Goal: Connect with others: Connect with others

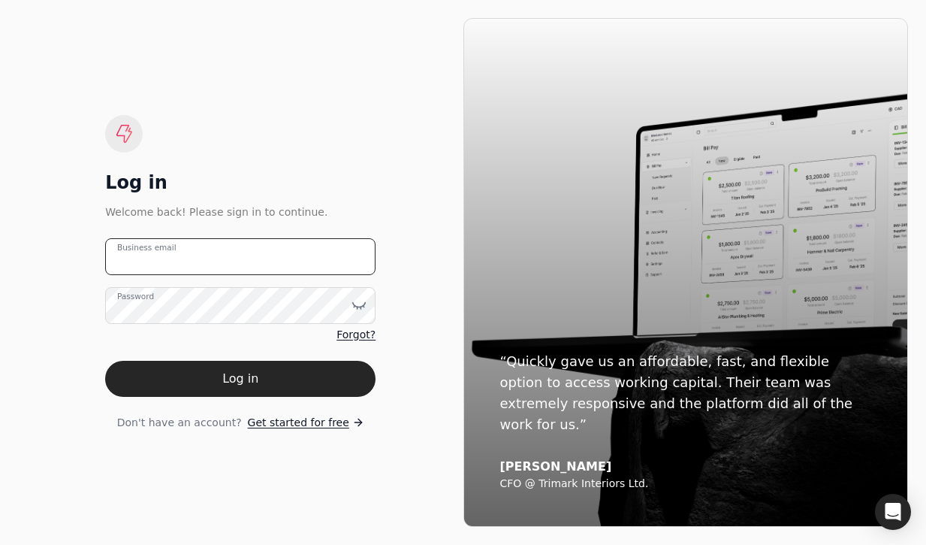
click at [349, 244] on email "Business email" at bounding box center [240, 256] width 270 height 37
type email "[EMAIL_ADDRESS][DOMAIN_NAME]"
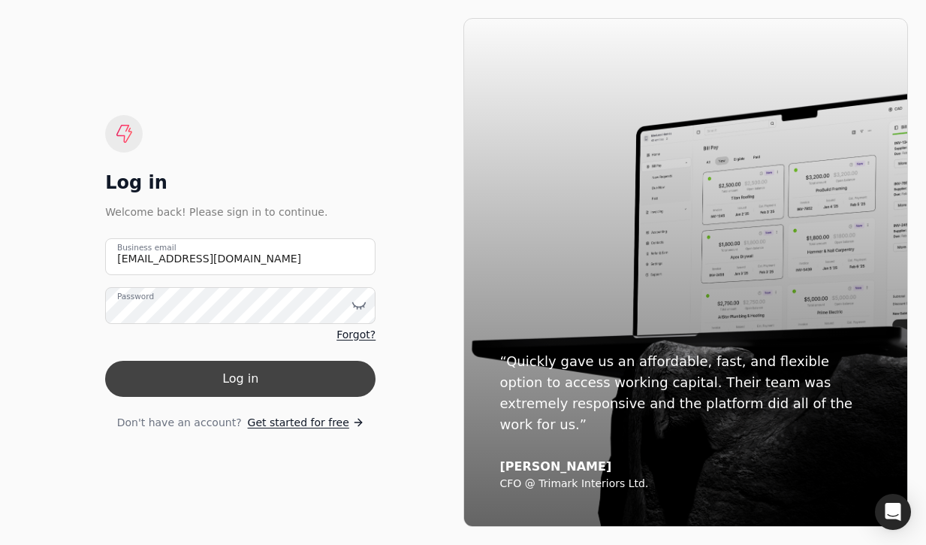
click at [322, 395] on button "Log in" at bounding box center [240, 379] width 270 height 36
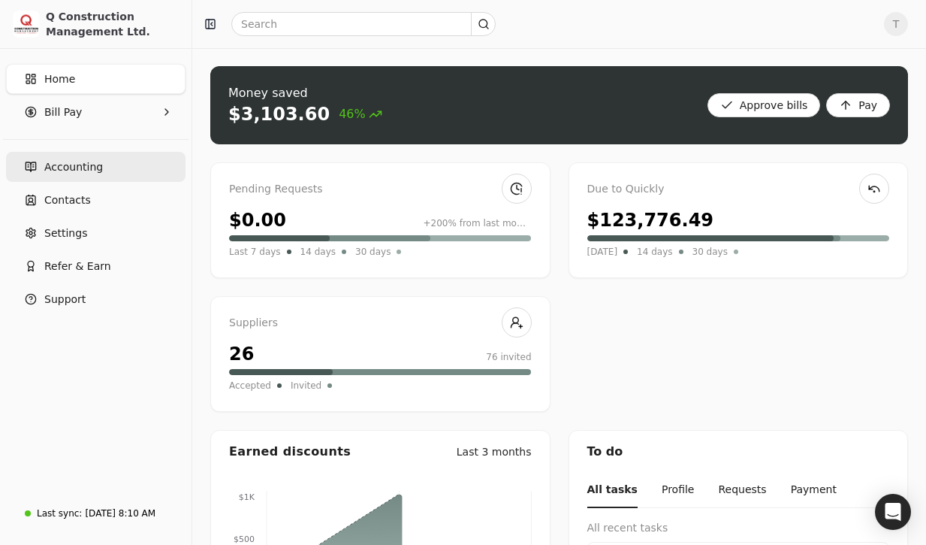
click at [110, 170] on link "Accounting" at bounding box center [96, 167] width 180 height 30
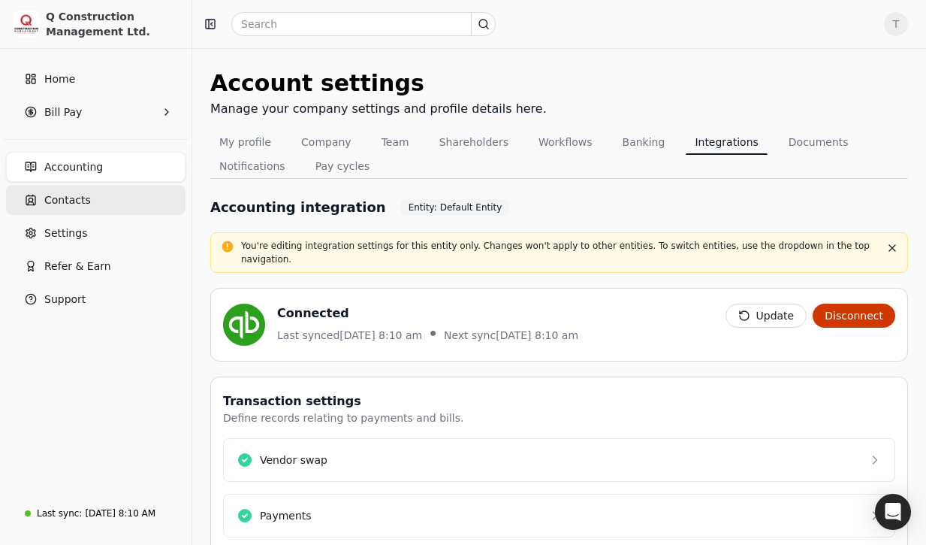
click at [98, 201] on link "Contacts" at bounding box center [96, 200] width 180 height 30
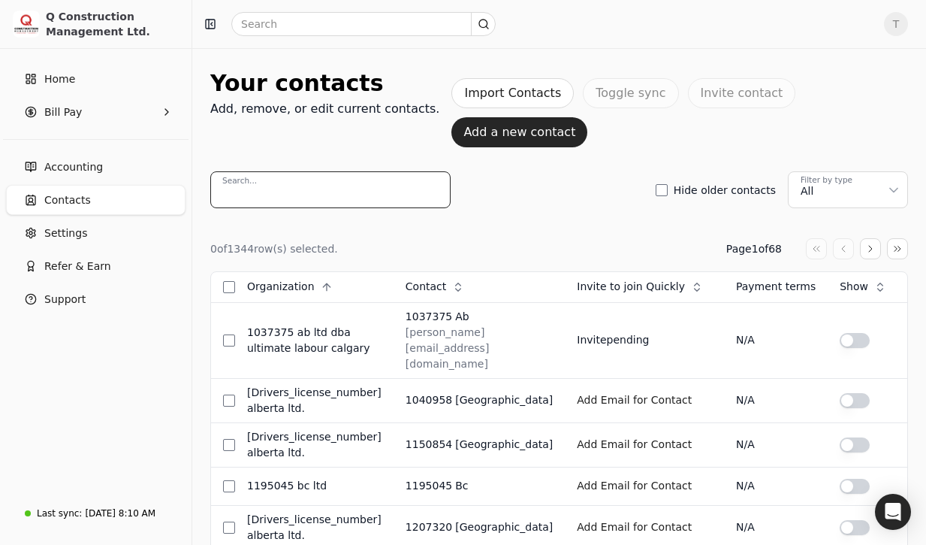
click at [299, 171] on input "Search..." at bounding box center [330, 189] width 240 height 37
paste input "[EMAIL_ADDRESS][DOMAIN_NAME]"
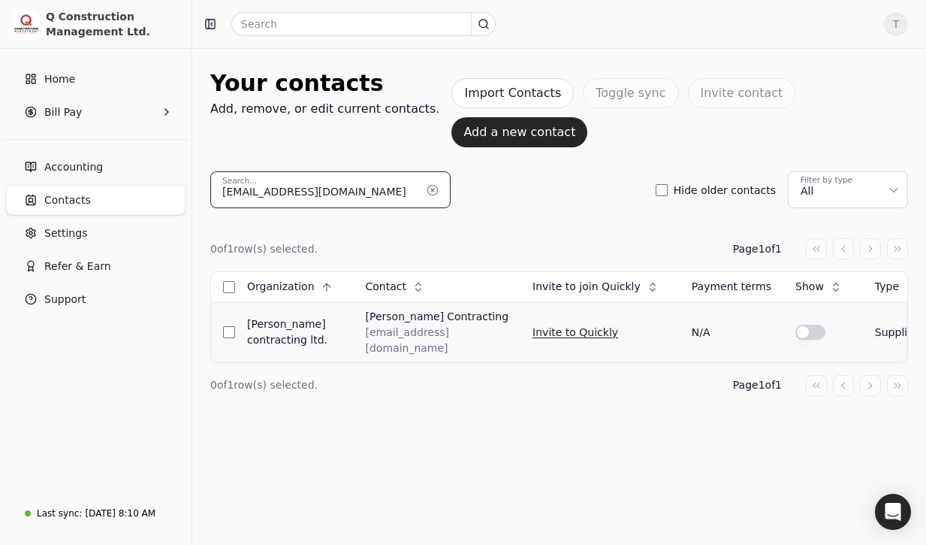
type input "[EMAIL_ADDRESS][DOMAIN_NAME]"
click at [594, 320] on button "Invite to Quickly" at bounding box center [576, 332] width 86 height 24
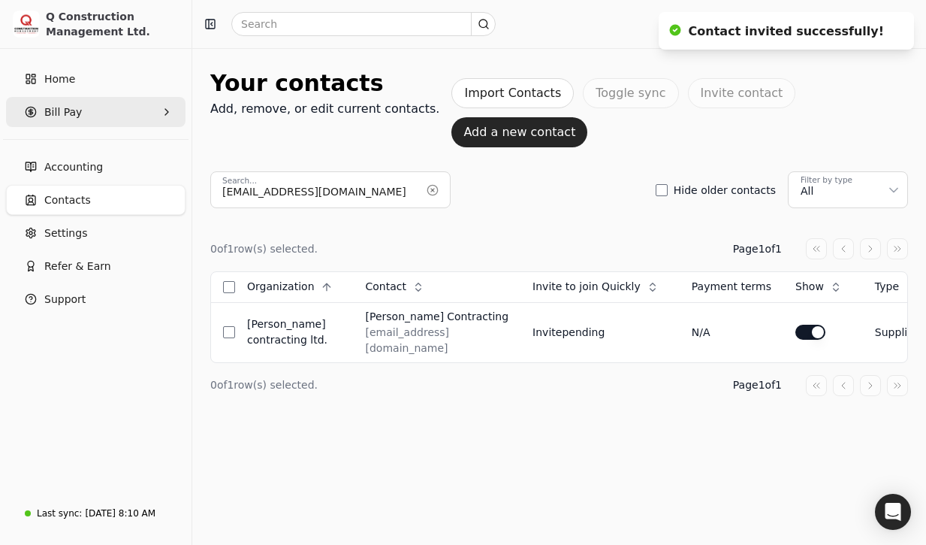
click at [93, 107] on Pay "Bill Pay" at bounding box center [96, 112] width 180 height 30
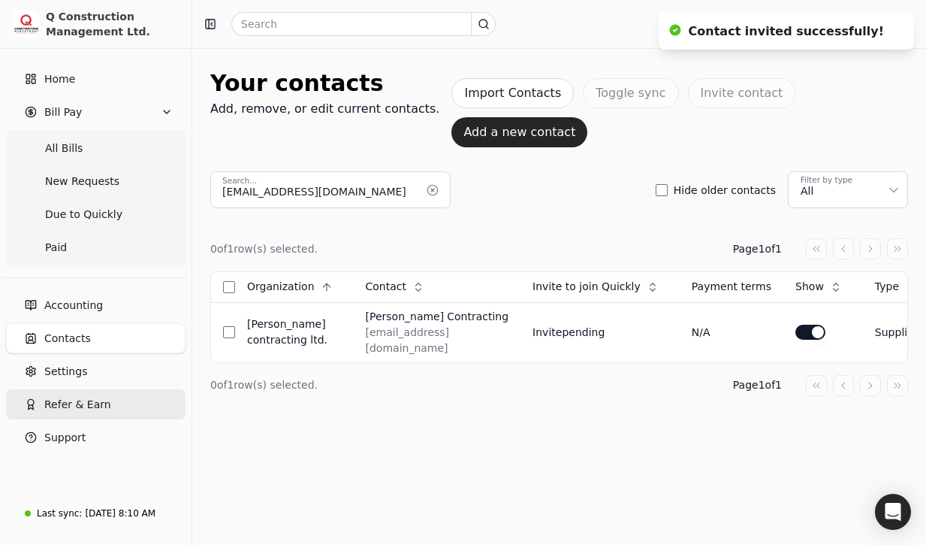
click at [103, 395] on button "Refer & Earn" at bounding box center [96, 404] width 180 height 30
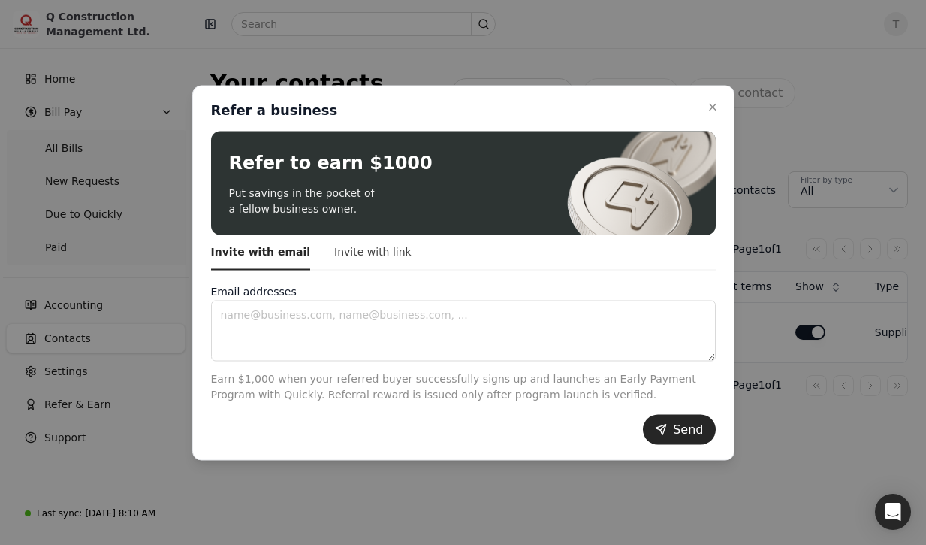
click at [346, 249] on button "Invite with link" at bounding box center [372, 251] width 77 height 35
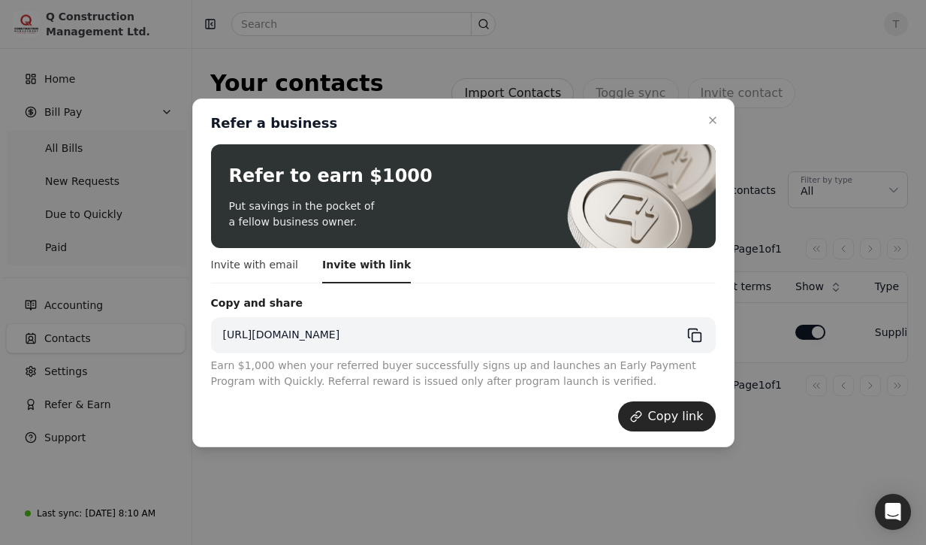
click at [260, 273] on button "Invite with email" at bounding box center [255, 265] width 88 height 35
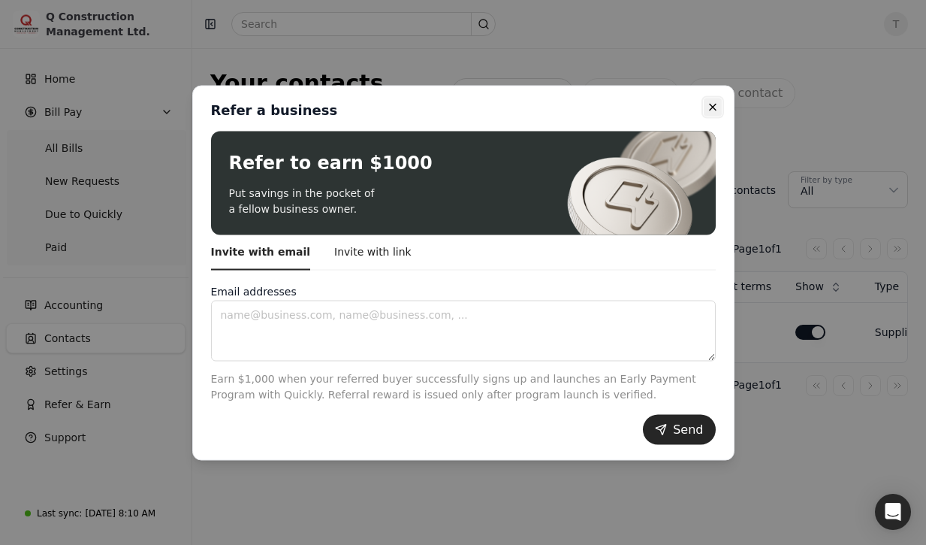
click at [712, 107] on icon "button" at bounding box center [713, 107] width 6 height 6
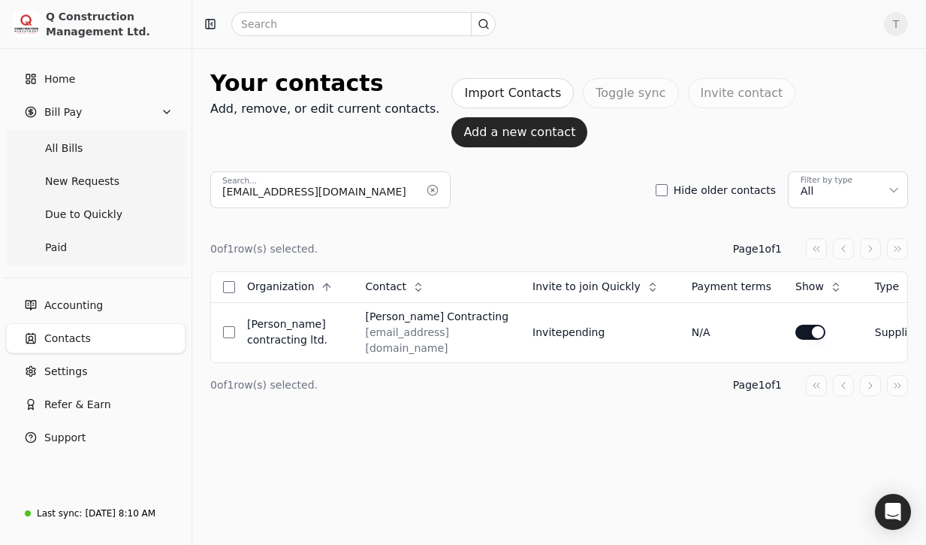
click at [888, 23] on span "T" at bounding box center [896, 24] width 24 height 24
click at [819, 106] on link "Sign Out" at bounding box center [824, 113] width 162 height 25
